Goal: Task Accomplishment & Management: Use online tool/utility

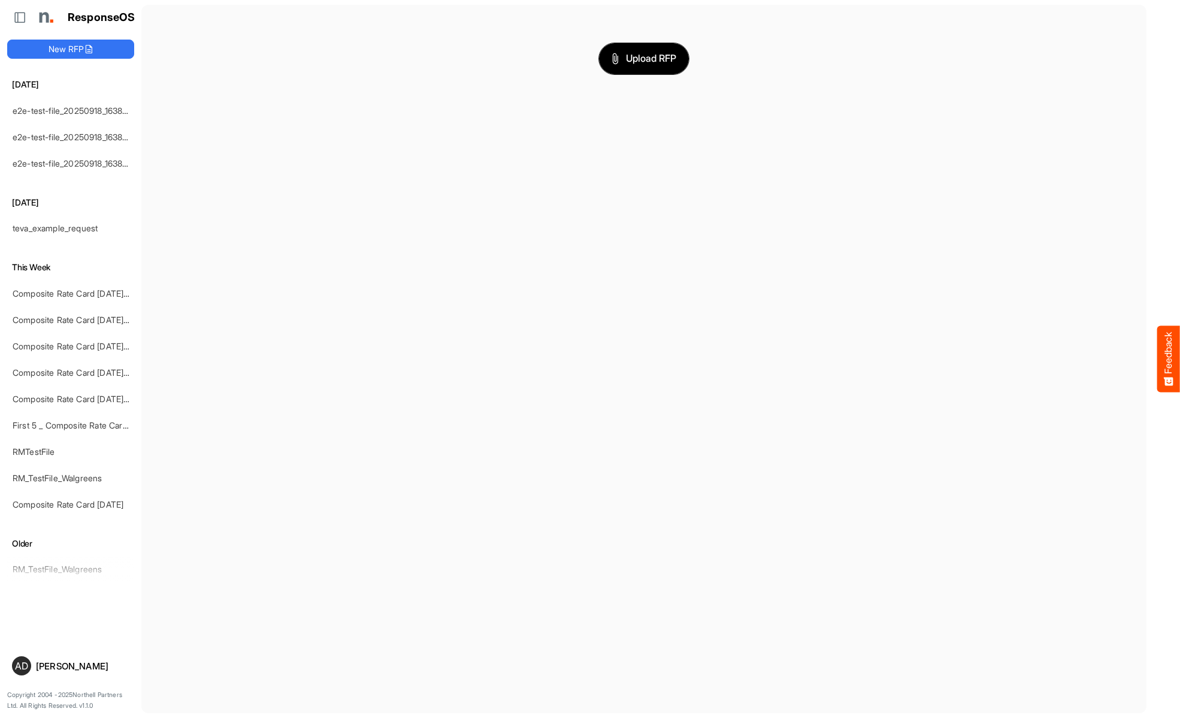
click at [644, 58] on span "Upload RFP" at bounding box center [644, 59] width 65 height 16
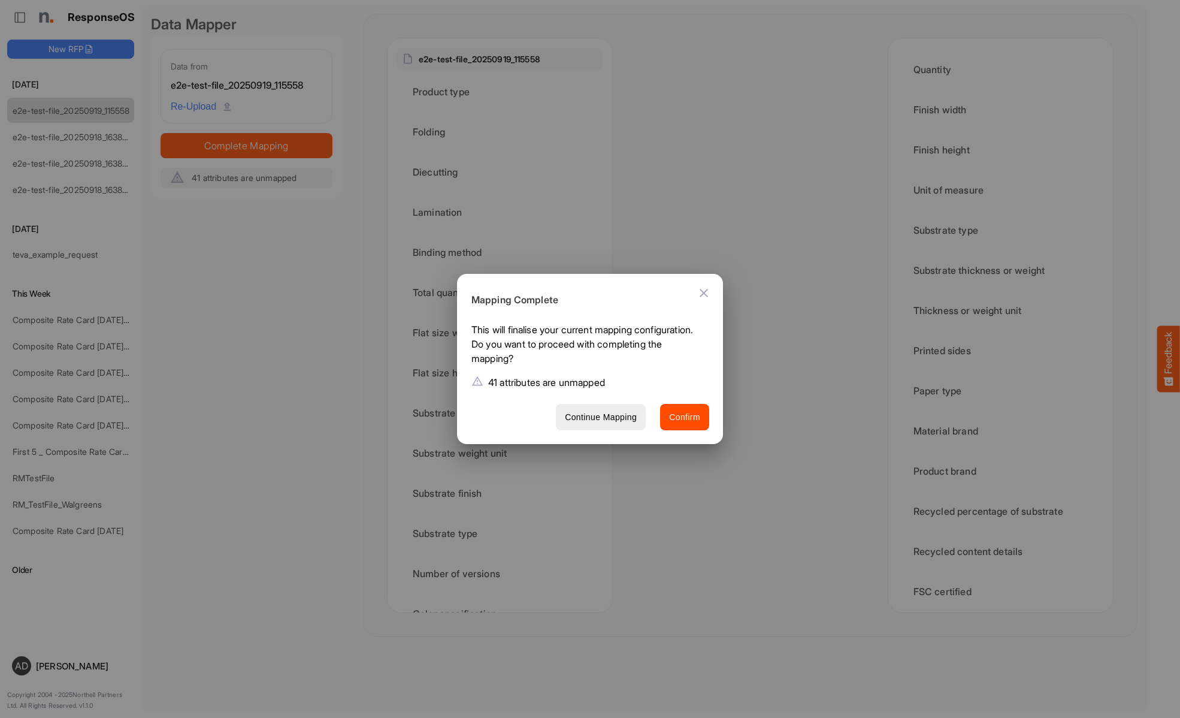
click at [685, 416] on span "Confirm" at bounding box center [684, 417] width 31 height 15
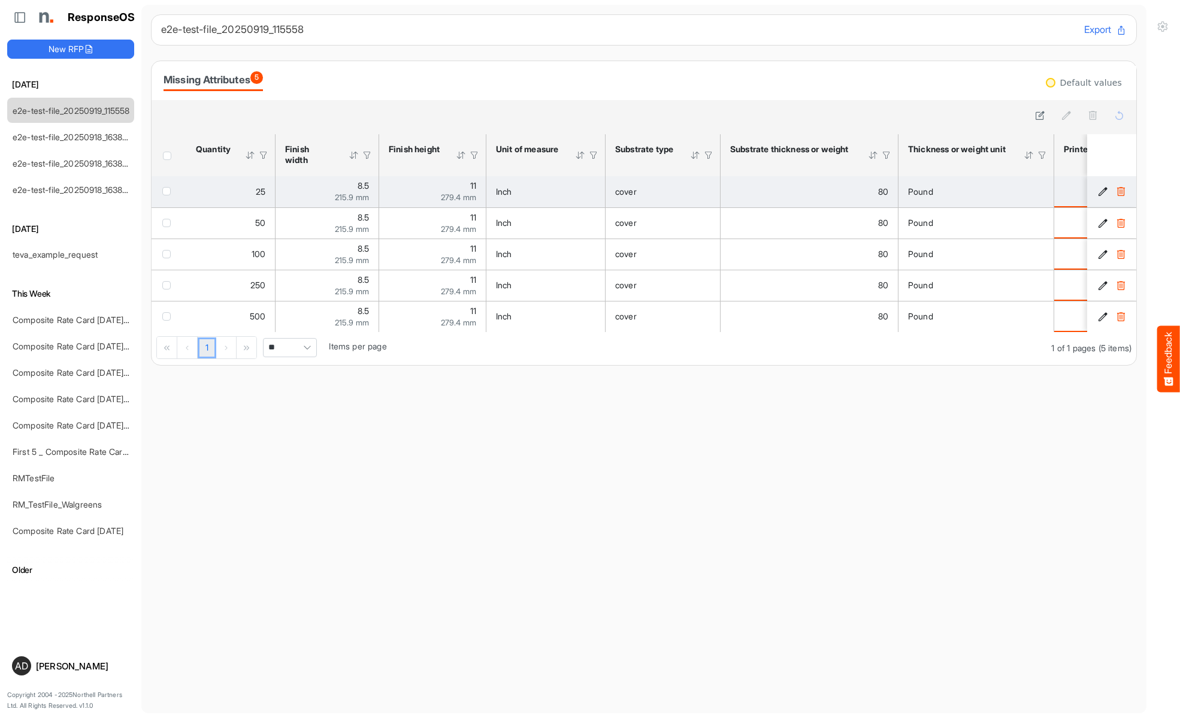
click at [169, 191] on span "checkbox" at bounding box center [166, 191] width 8 height 8
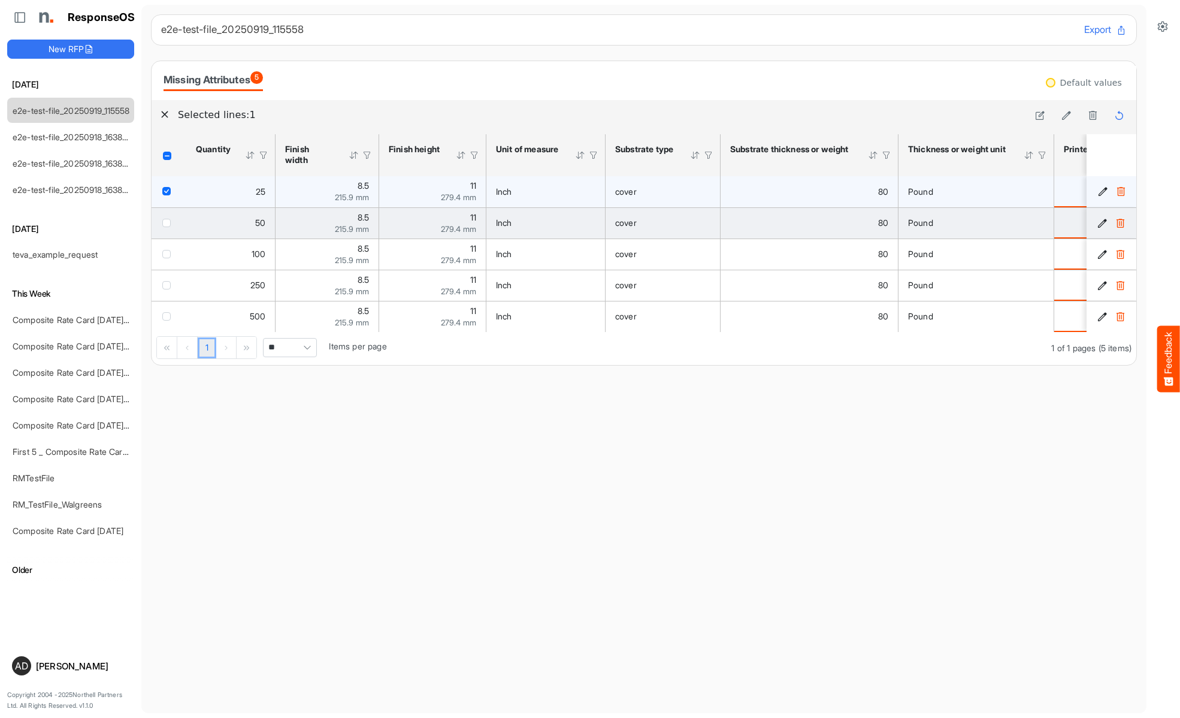
click at [169, 222] on span "checkbox" at bounding box center [166, 223] width 8 height 8
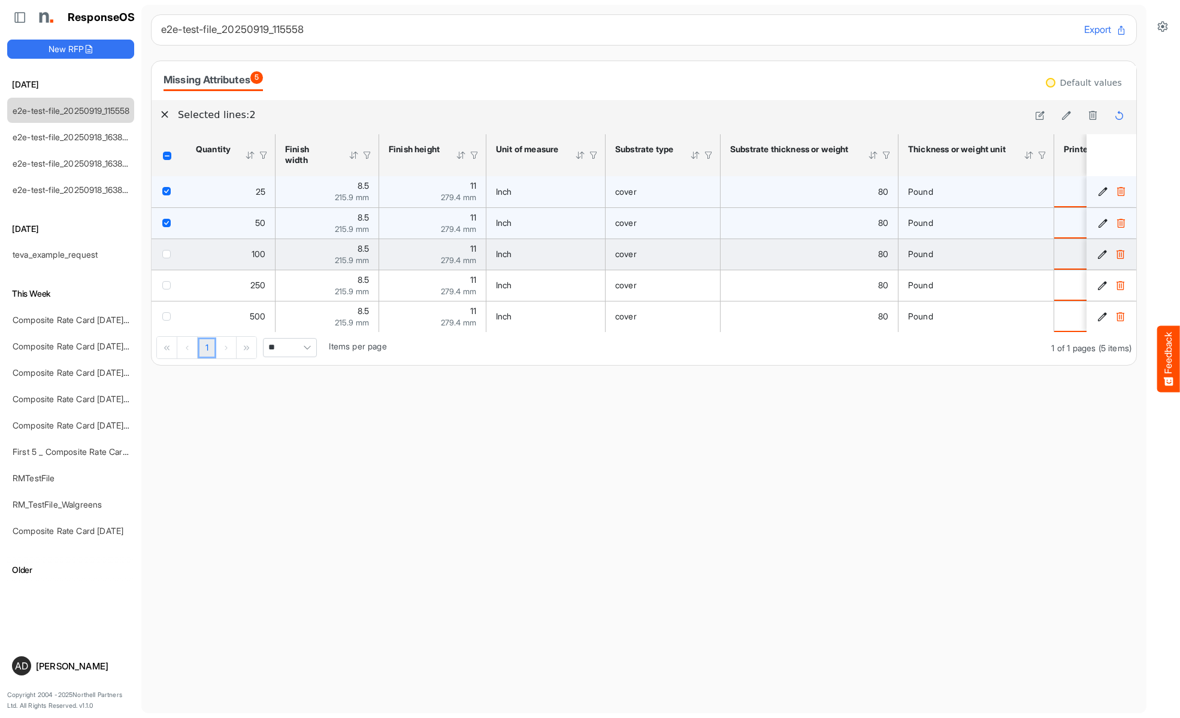
click at [169, 253] on span "checkbox" at bounding box center [166, 254] width 8 height 8
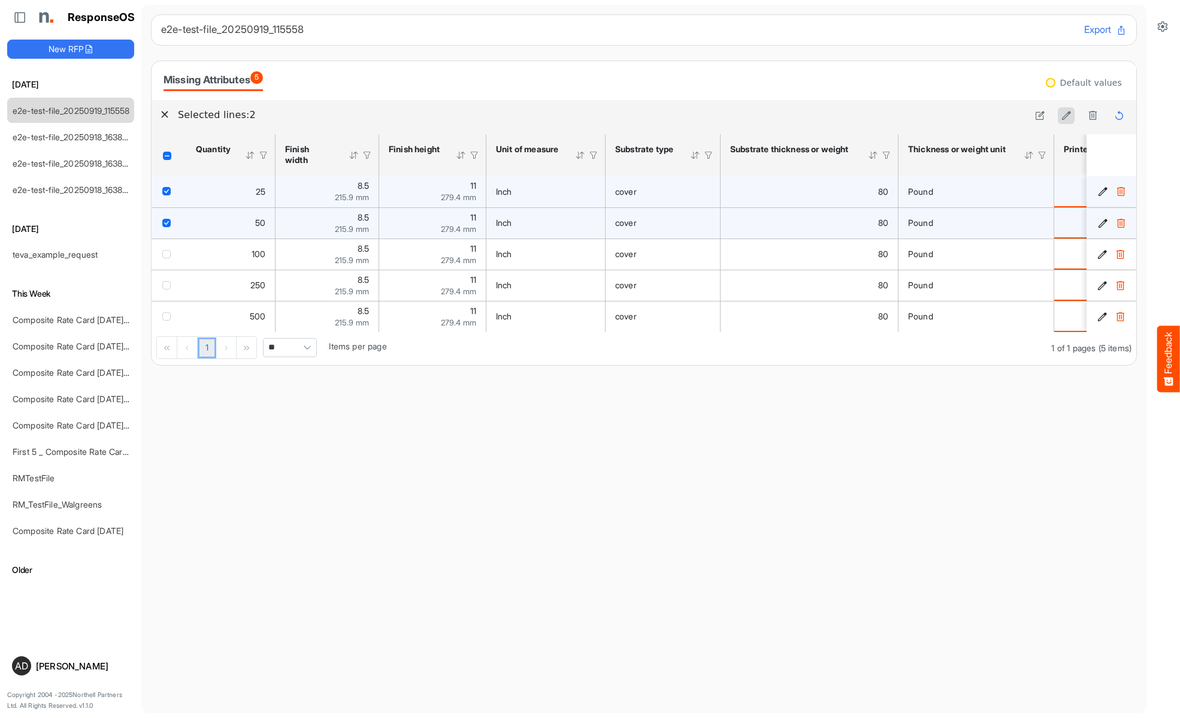
click at [1067, 116] on icon at bounding box center [1067, 115] width 10 height 10
